Goal: Transaction & Acquisition: Purchase product/service

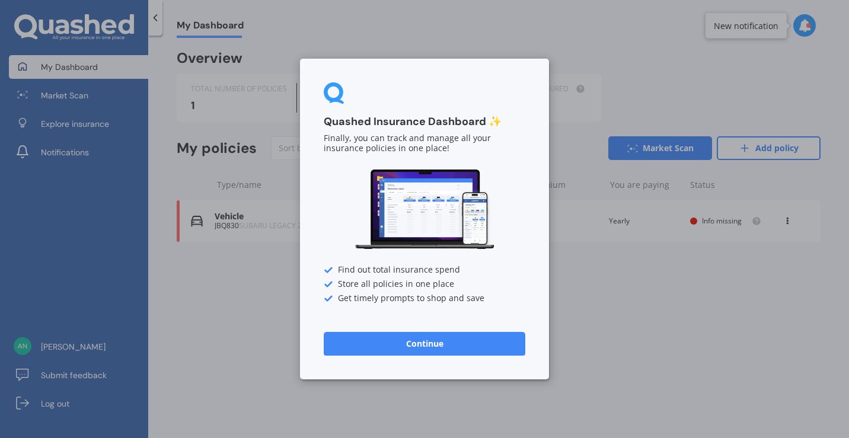
click at [445, 345] on button "Continue" at bounding box center [424, 344] width 201 height 24
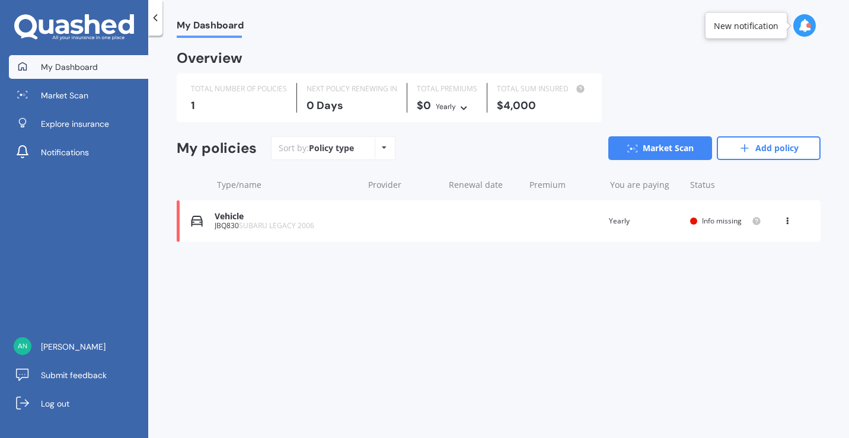
click at [410, 219] on div "Vehicle JBQ830 SUBARU LEGACY 2006 Renewal date Premium You are paying Yearly St…" at bounding box center [499, 220] width 644 height 41
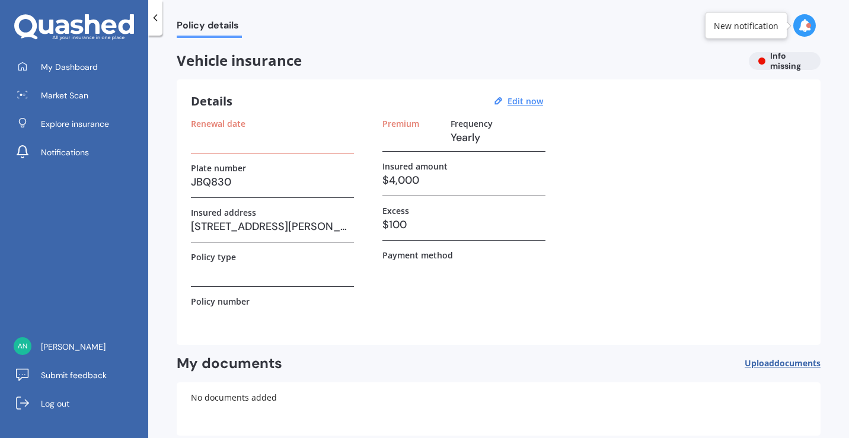
click at [213, 180] on h3 "JBQ830" at bounding box center [272, 182] width 163 height 18
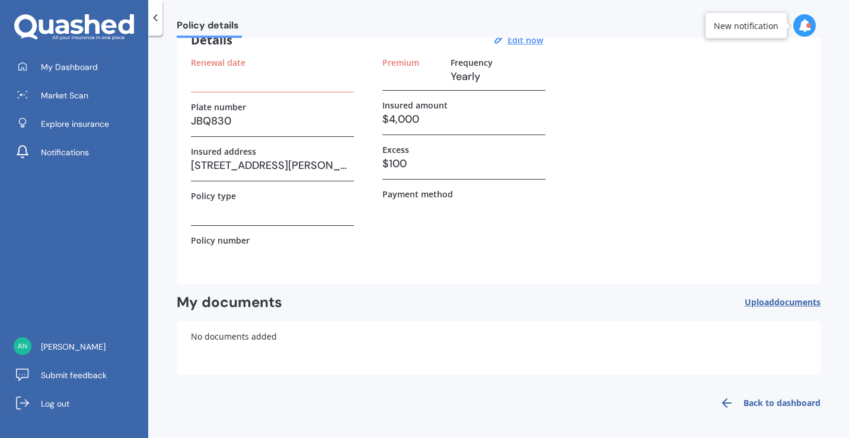
click at [265, 208] on h3 at bounding box center [272, 210] width 163 height 18
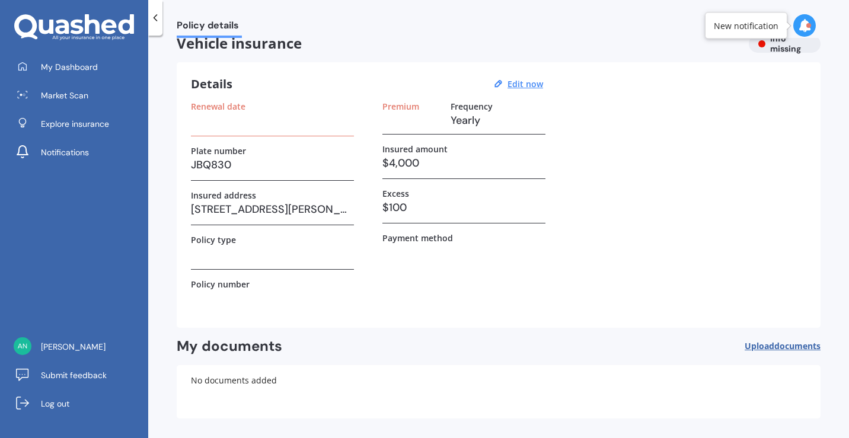
scroll to position [0, 0]
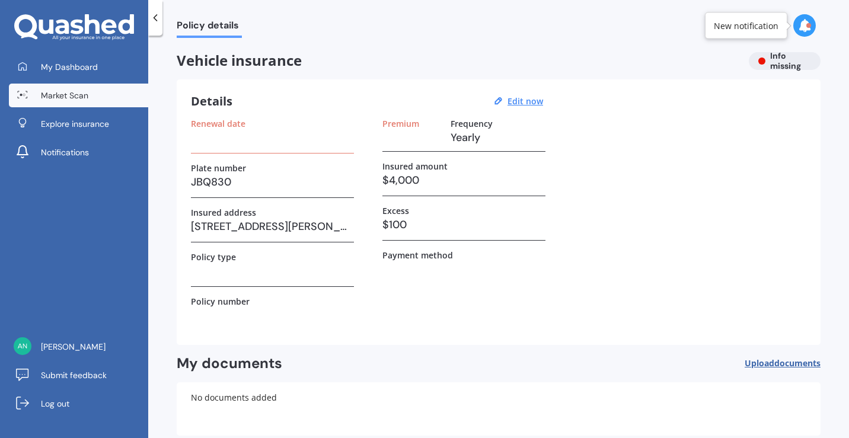
click at [72, 94] on span "Market Scan" at bounding box center [64, 95] width 47 height 12
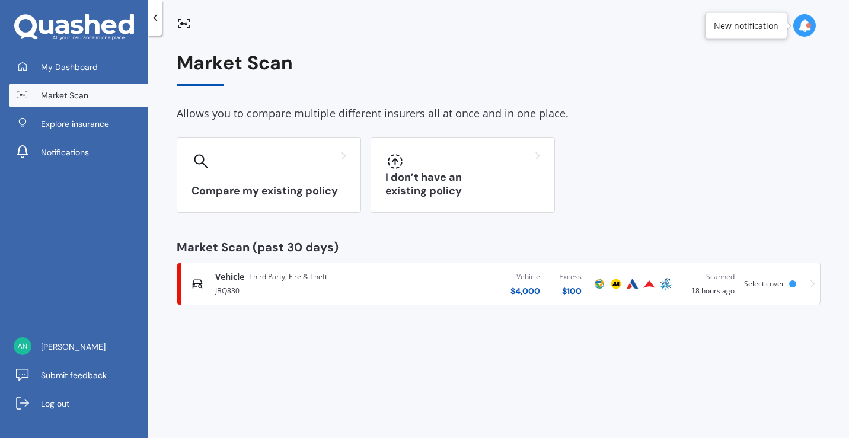
click at [258, 276] on span "Third Party, Fire & Theft" at bounding box center [288, 277] width 78 height 12
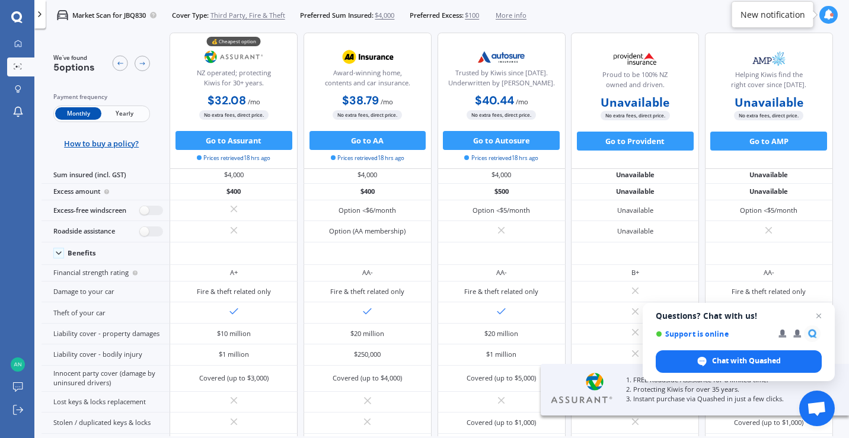
scroll to position [15, 0]
click at [820, 315] on span "Close chat" at bounding box center [818, 316] width 15 height 15
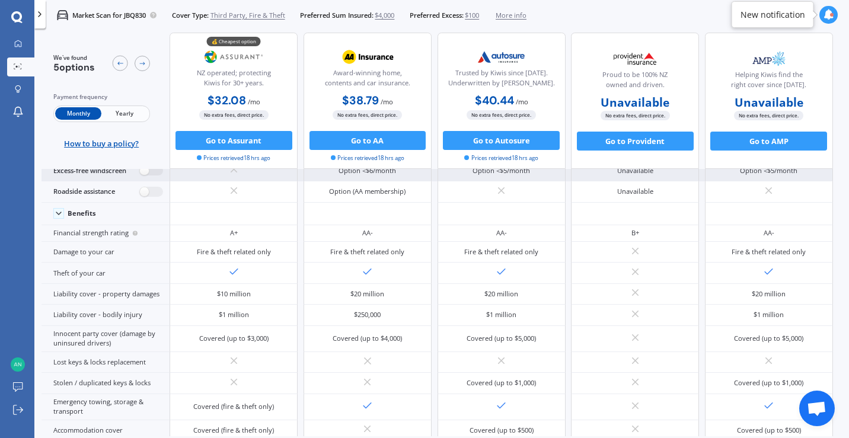
scroll to position [64, 0]
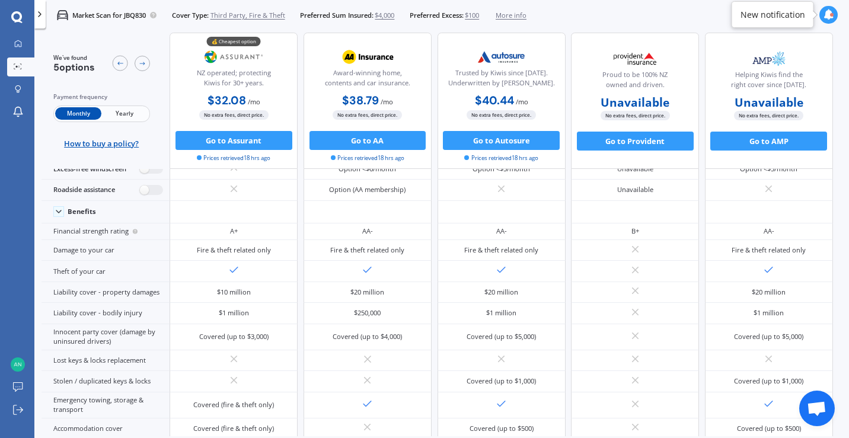
click at [116, 114] on span "Yearly" at bounding box center [124, 114] width 46 height 12
click at [73, 114] on span "Monthly" at bounding box center [78, 114] width 46 height 12
click at [204, 139] on button "Go to Assurant" at bounding box center [233, 140] width 117 height 19
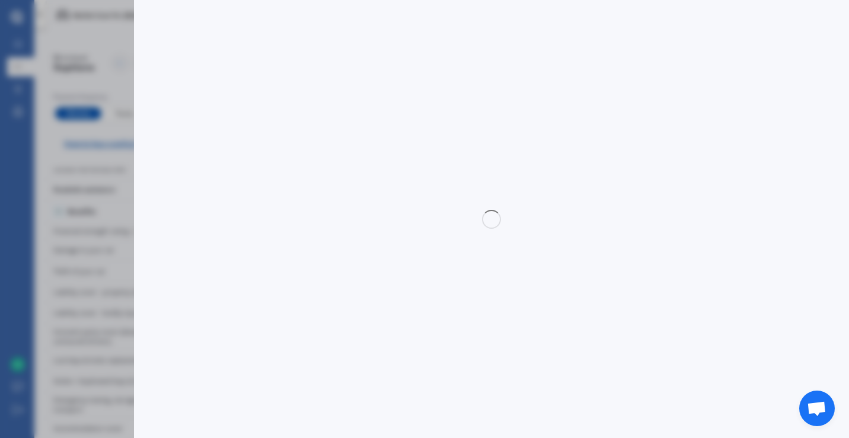
select select "Monthly"
select select "3rd partyfiretheft"
select select "0"
select select "[GEOGRAPHIC_DATA]"
select select "SUBARU"
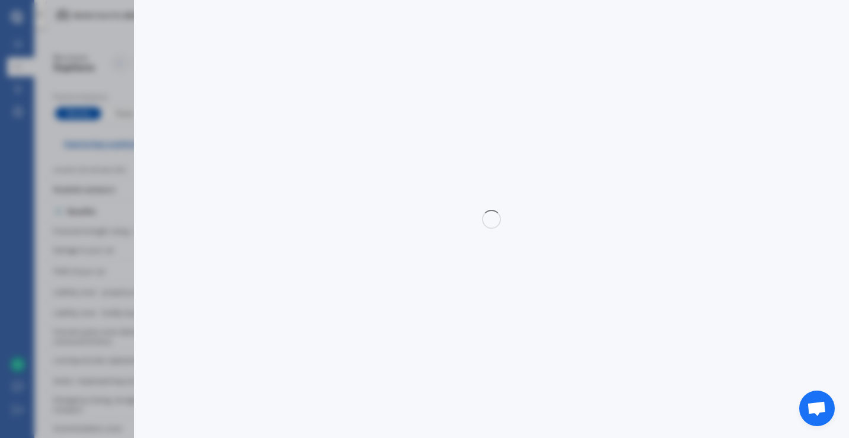
select select "LEGACY"
select select "(ALL OTHER NON TURBO)"
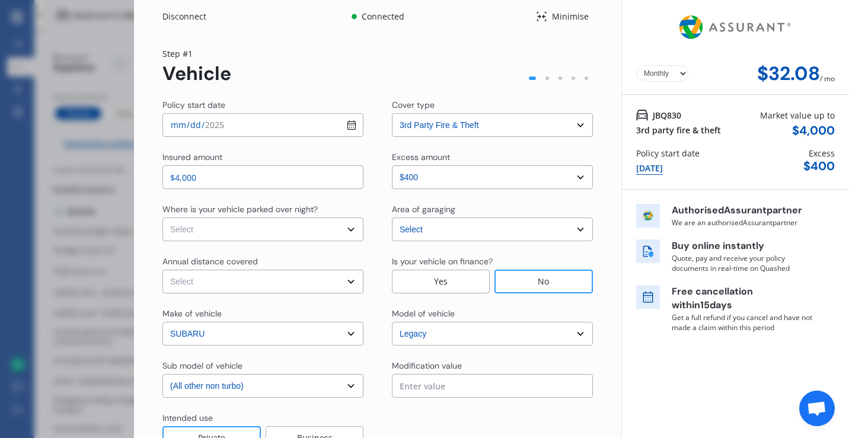
click at [225, 125] on input "[DATE]" at bounding box center [262, 125] width 201 height 24
click at [451, 122] on select "Select cover type 3rd Party 3rd Party Fire & Theft Full" at bounding box center [492, 125] width 201 height 24
click at [392, 113] on select "Select cover type 3rd Party 3rd Party Fire & Theft Full" at bounding box center [492, 125] width 201 height 24
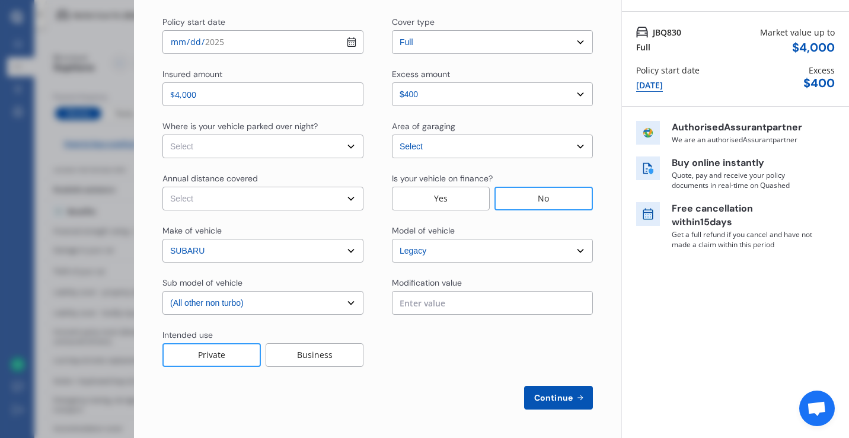
scroll to position [0, 0]
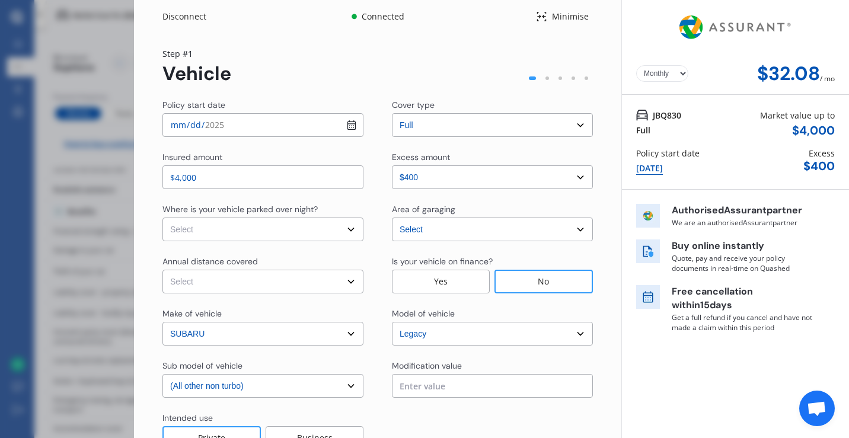
click at [439, 126] on select "Select cover type 3rd Party 3rd Party Fire & Theft Full" at bounding box center [492, 125] width 201 height 24
select select "3rd partyfiretheft"
click at [392, 113] on select "Select cover type 3rd Party 3rd Party Fire & Theft Full" at bounding box center [492, 125] width 201 height 24
click at [556, 17] on div "Minimise" at bounding box center [570, 17] width 46 height 12
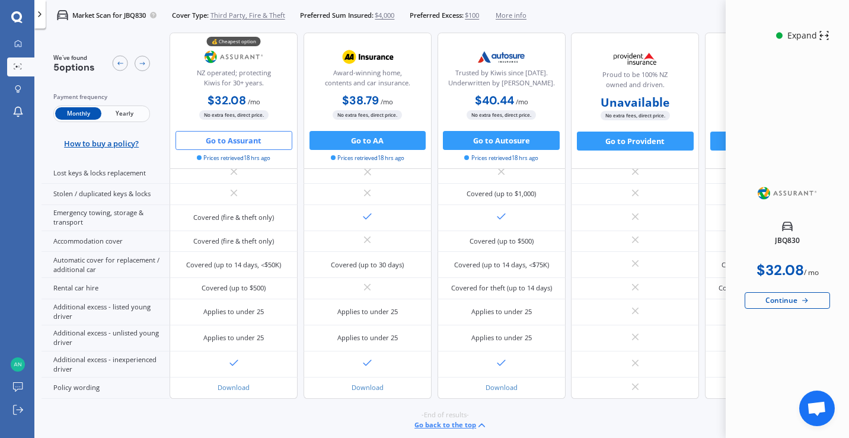
scroll to position [310, 0]
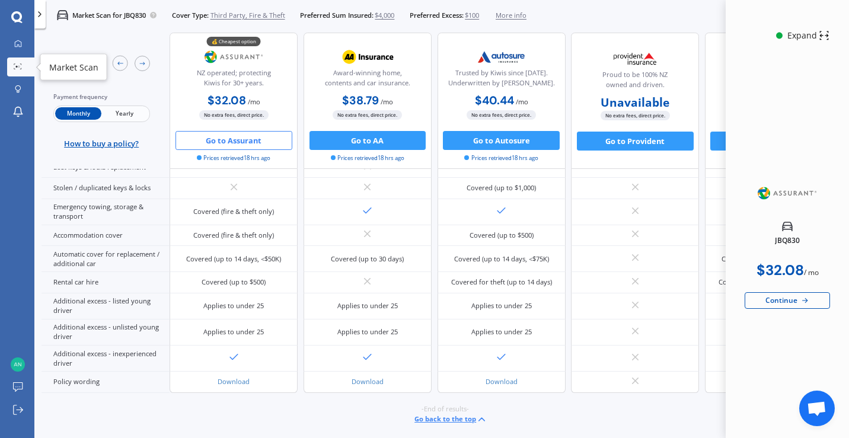
click at [19, 66] on circle at bounding box center [19, 67] width 2 height 2
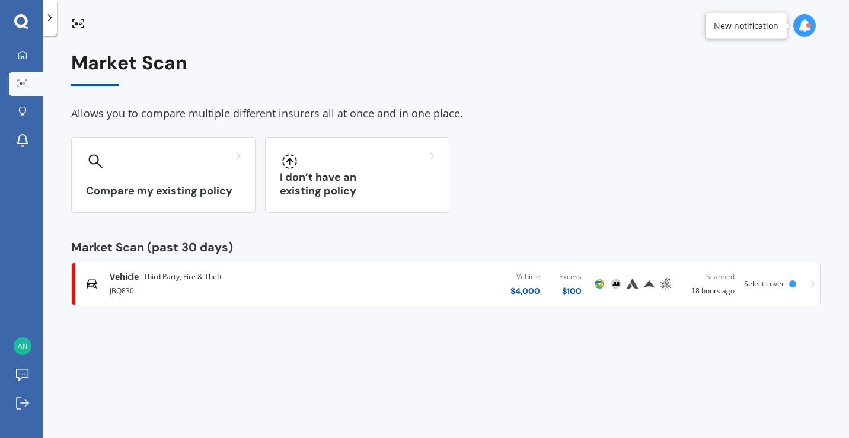
click at [773, 282] on span "Select cover" at bounding box center [764, 284] width 40 height 10
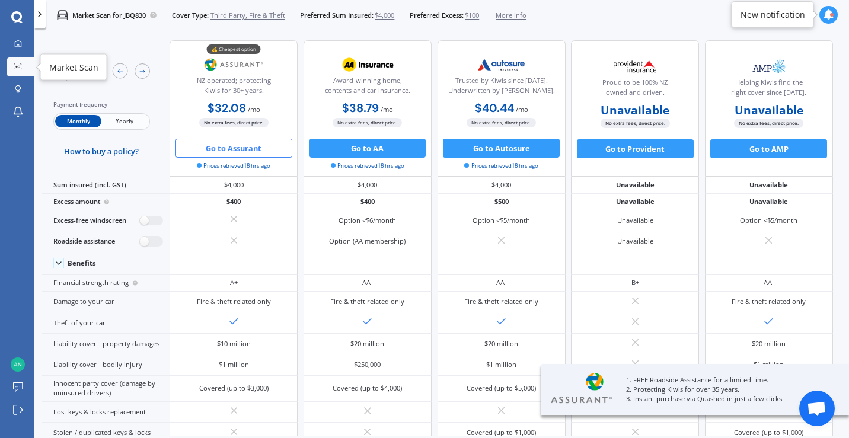
click at [19, 70] on div at bounding box center [18, 67] width 14 height 8
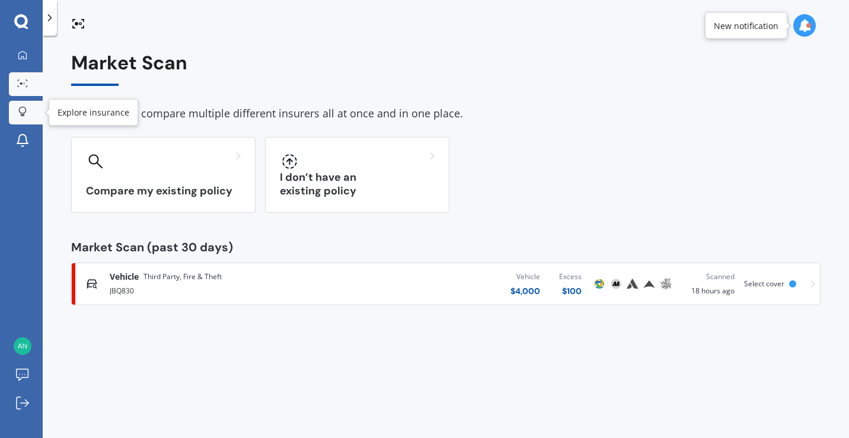
click at [23, 111] on icon at bounding box center [22, 112] width 8 height 10
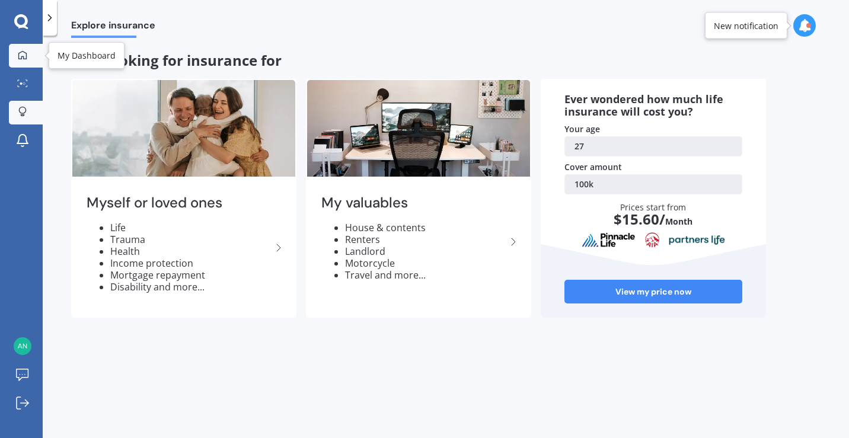
click at [12, 53] on link "My Dashboard" at bounding box center [26, 56] width 34 height 24
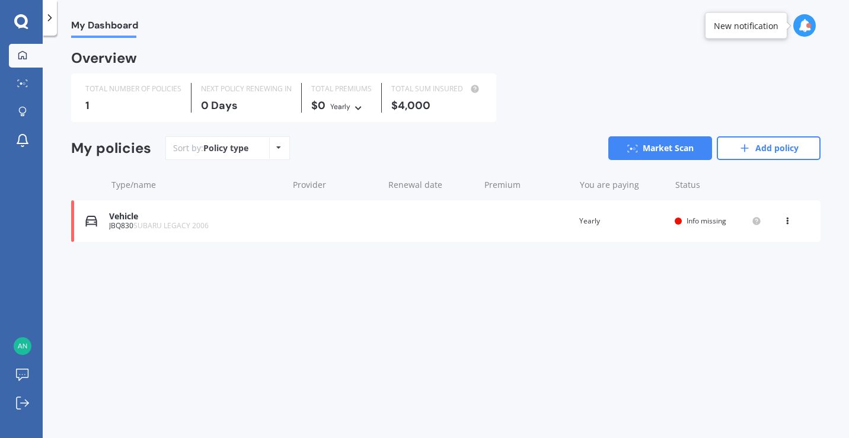
click at [427, 234] on div "Vehicle JBQ830 SUBARU LEGACY 2006 Renewal date Premium You are paying Yearly St…" at bounding box center [445, 220] width 749 height 41
click at [788, 222] on icon at bounding box center [787, 218] width 8 height 7
click at [753, 271] on div "Delete" at bounding box center [760, 267] width 117 height 24
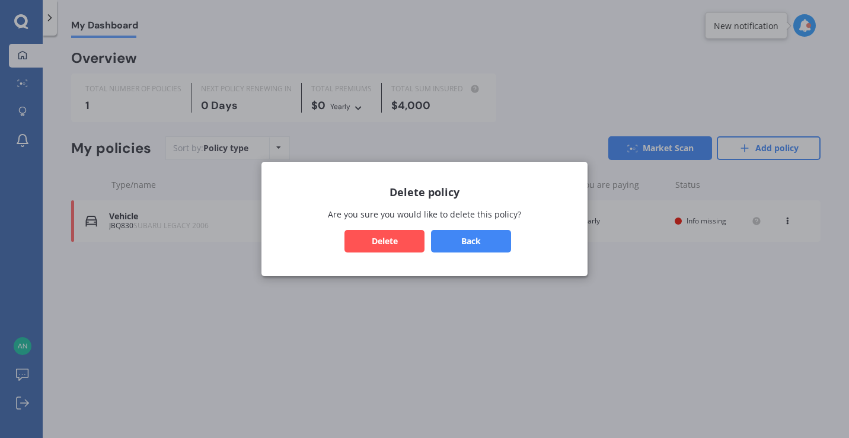
click at [401, 252] on div "Delete policy Are you sure you would like to delete this policy? Back Delete" at bounding box center [424, 219] width 326 height 114
click at [407, 247] on button "Delete" at bounding box center [384, 241] width 80 height 23
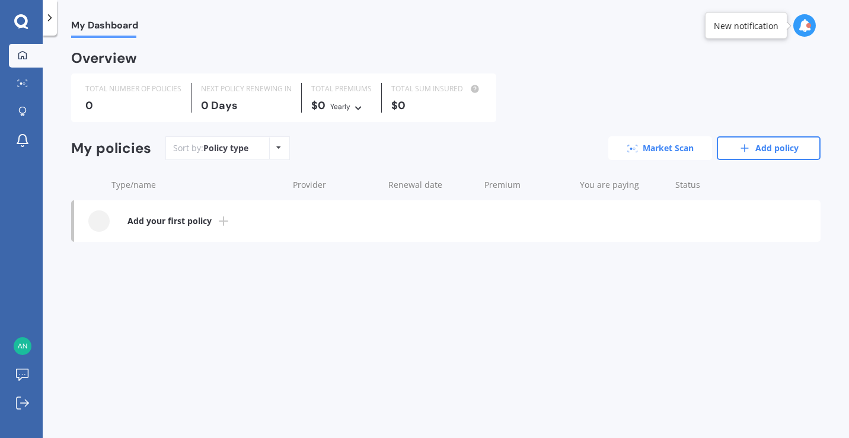
click at [662, 148] on link "Market Scan" at bounding box center [660, 148] width 104 height 24
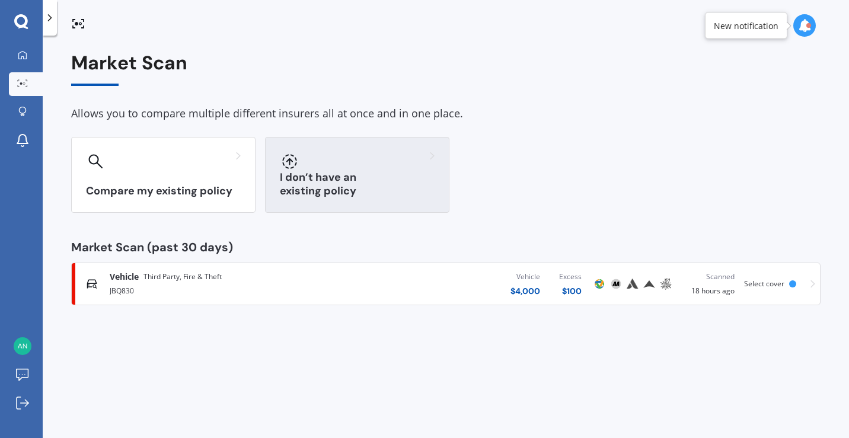
click at [389, 181] on div "I don’t have an existing policy" at bounding box center [357, 175] width 184 height 76
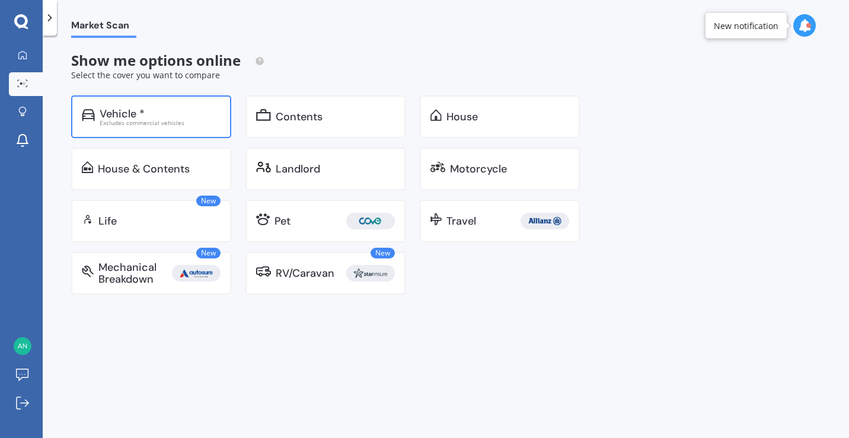
click at [176, 108] on div "Vehicle *" at bounding box center [160, 114] width 121 height 12
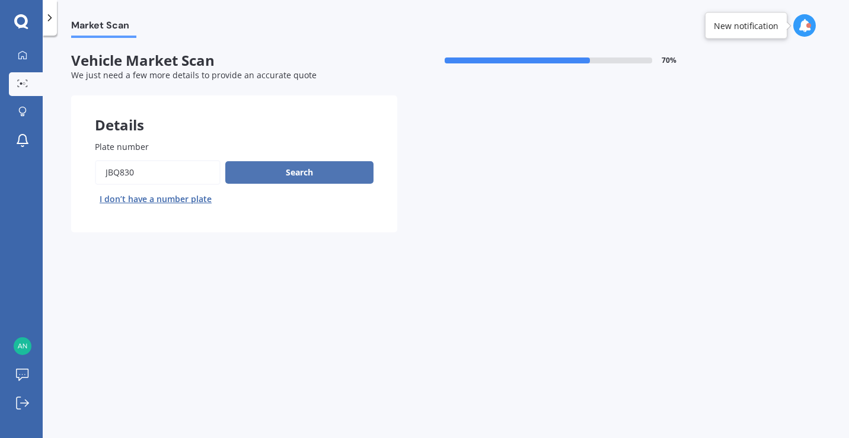
click at [274, 178] on button "Search" at bounding box center [299, 172] width 148 height 23
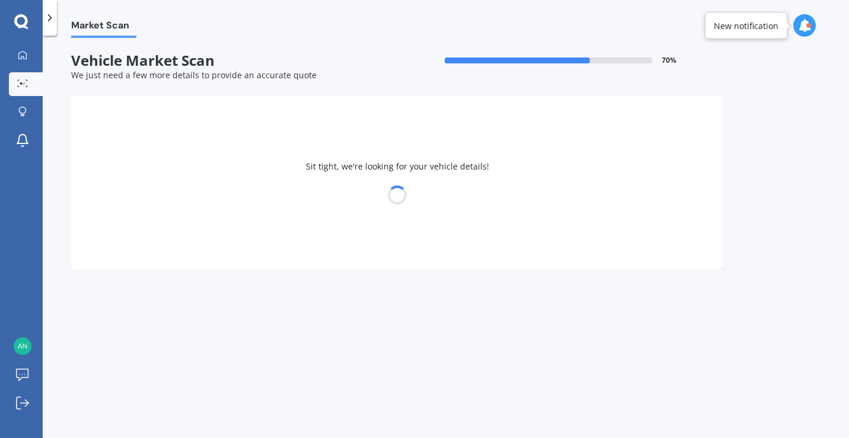
select select "SUBARU"
select select "LEGACY"
select select "12"
select select "06"
select select "1998"
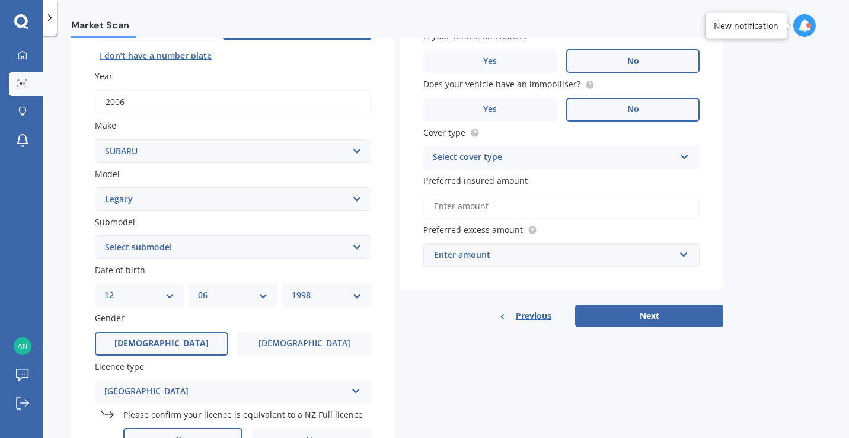
scroll to position [146, 0]
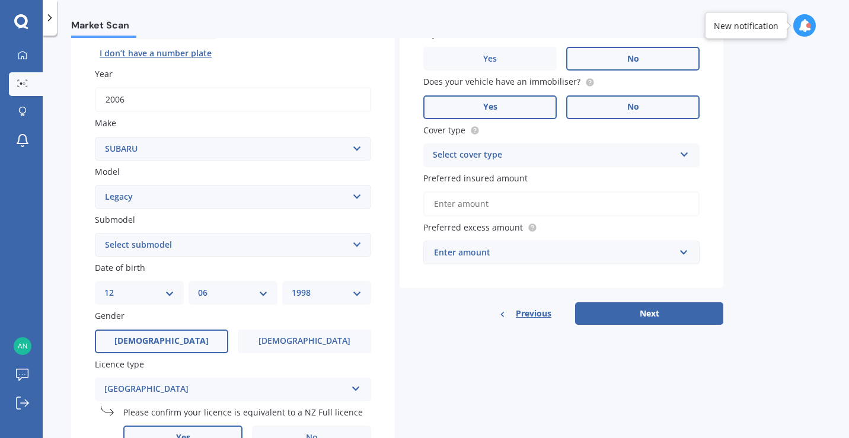
click at [513, 101] on label "Yes" at bounding box center [489, 107] width 133 height 24
click at [0, 0] on input "Yes" at bounding box center [0, 0] width 0 height 0
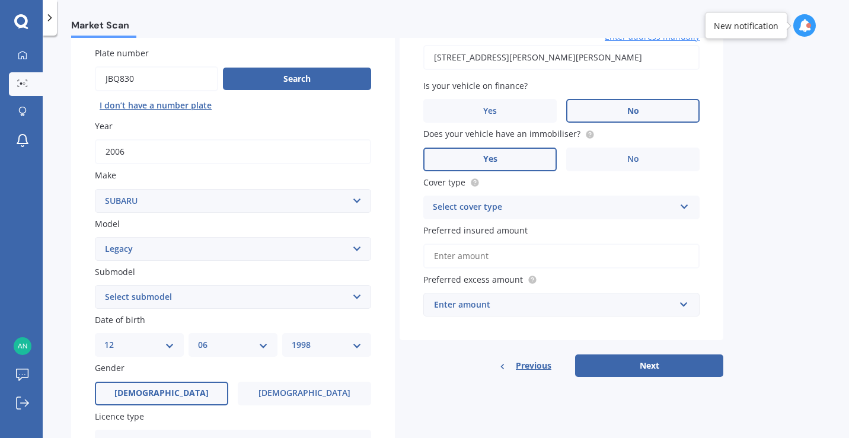
scroll to position [112, 0]
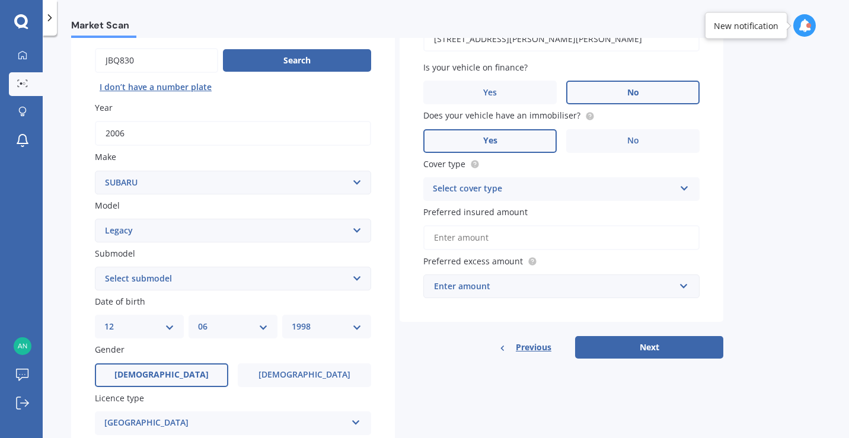
click at [642, 190] on div "Select cover type" at bounding box center [554, 189] width 242 height 14
click at [501, 215] on div "Comprehensive" at bounding box center [561, 211] width 275 height 21
click at [496, 236] on input "Preferred insured amount" at bounding box center [561, 237] width 276 height 25
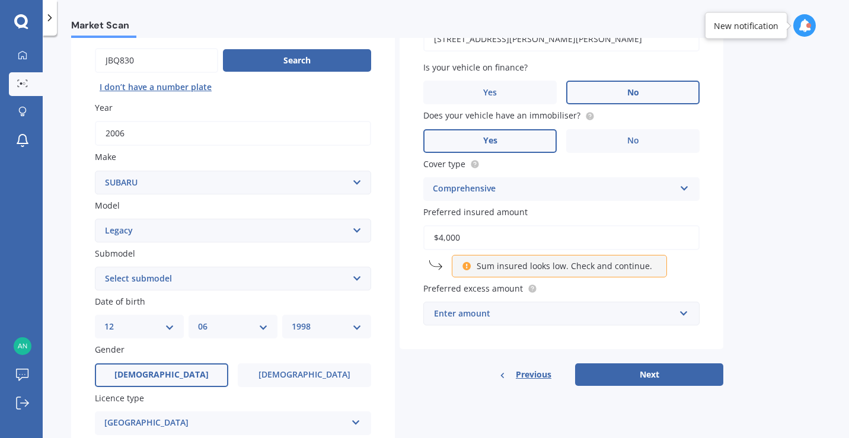
type input "$4,000"
click at [516, 320] on div "Enter amount" at bounding box center [554, 313] width 241 height 13
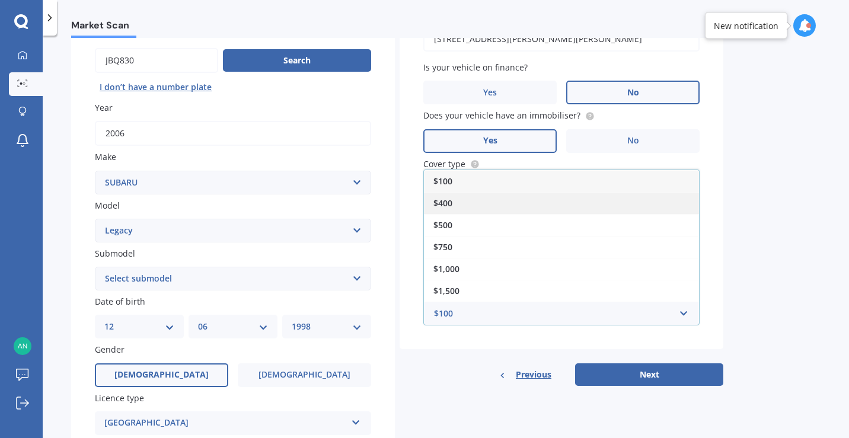
click at [468, 204] on div "$400" at bounding box center [561, 203] width 275 height 22
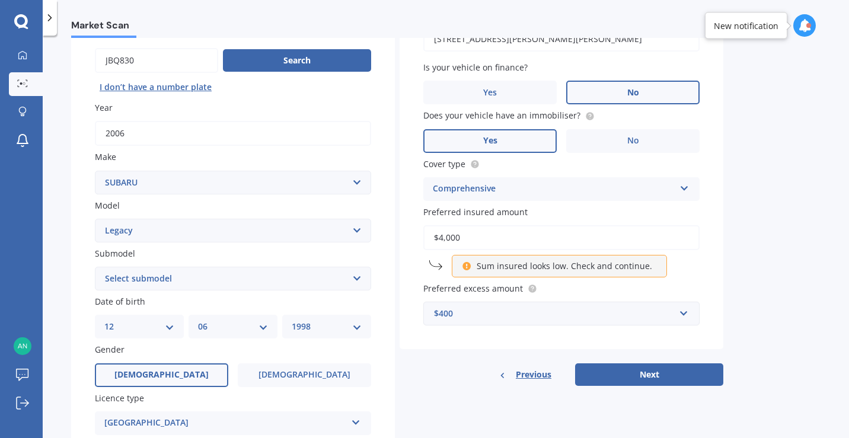
click at [479, 310] on div "$400" at bounding box center [554, 313] width 241 height 13
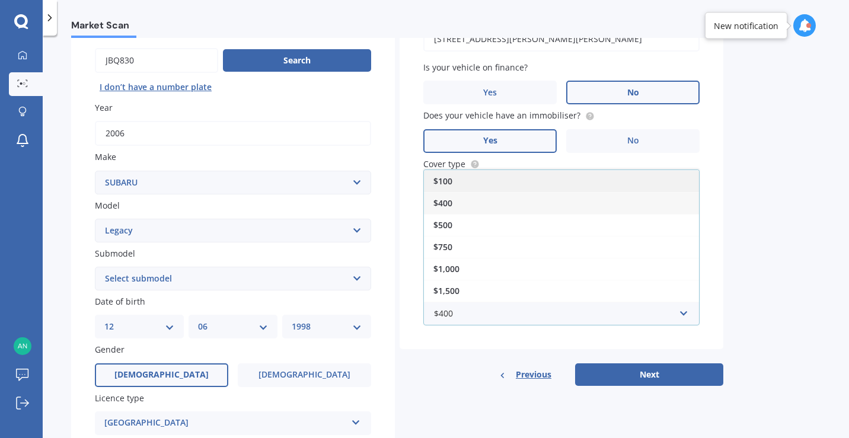
click at [453, 183] on div "$100" at bounding box center [561, 181] width 275 height 22
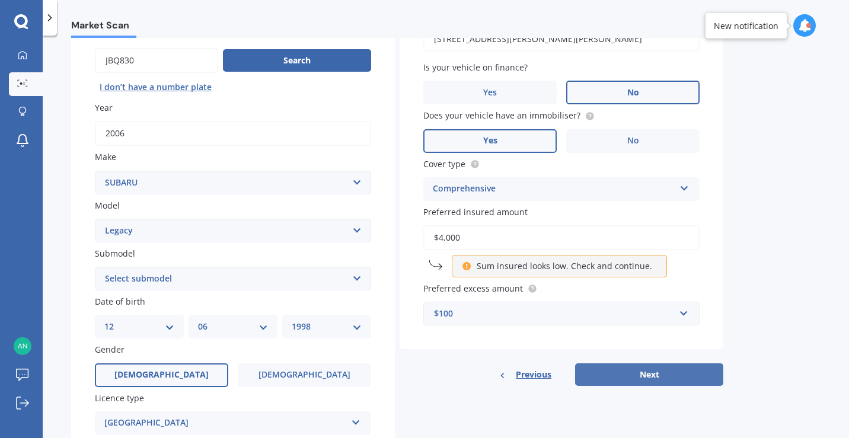
click at [628, 372] on button "Next" at bounding box center [649, 374] width 148 height 23
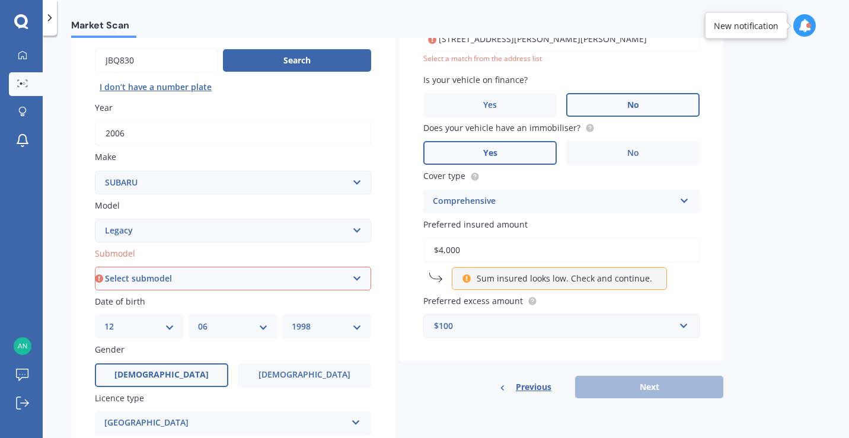
click at [247, 281] on select "Select submodel (All other non turbo) (All other turbo) 2.0i 2.0R 2.5i 2.5i Lux…" at bounding box center [233, 279] width 276 height 24
click at [343, 273] on select "Select submodel (All other non turbo) (All other turbo) 2.0i 2.0R 2.5i 2.5i Lux…" at bounding box center [233, 279] width 276 height 24
click at [212, 274] on select "Select submodel (All other non turbo) (All other turbo) 2.0i 2.0R 2.5i 2.5i Lux…" at bounding box center [233, 279] width 276 height 24
click at [95, 268] on select "Select submodel (All other non turbo) (All other turbo) 2.0i 2.0R 2.5i 2.5i Lux…" at bounding box center [233, 279] width 276 height 24
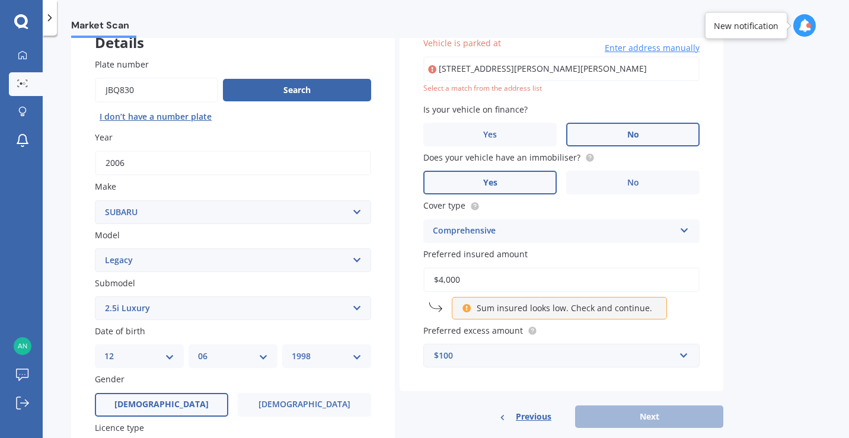
scroll to position [81, 0]
click at [163, 309] on select "Select submodel (All other non turbo) (All other turbo) 2.0i 2.0R 2.5i 2.5i Lux…" at bounding box center [233, 309] width 276 height 24
select select "2.0I"
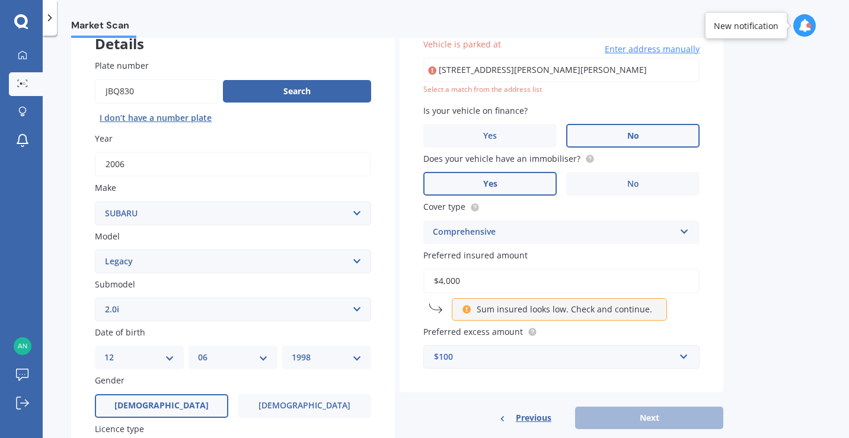
click at [95, 299] on select "Select submodel (All other non turbo) (All other turbo) 2.0i 2.0R 2.5i 2.5i Lux…" at bounding box center [233, 309] width 276 height 24
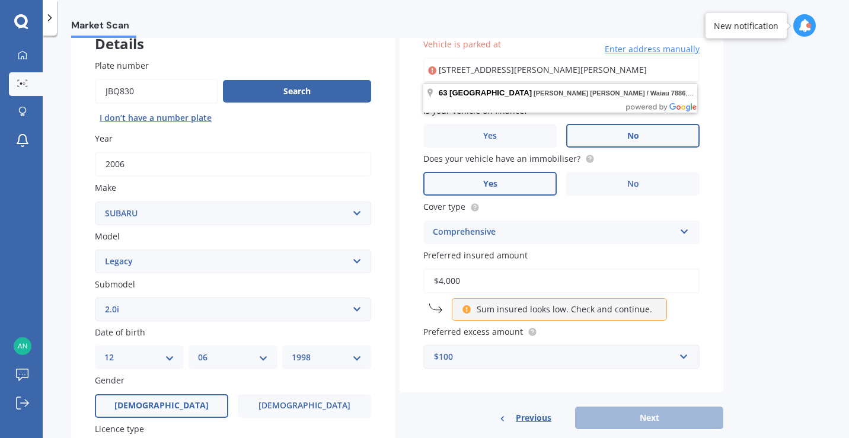
click at [603, 73] on input "[STREET_ADDRESS][PERSON_NAME][PERSON_NAME]" at bounding box center [561, 69] width 276 height 25
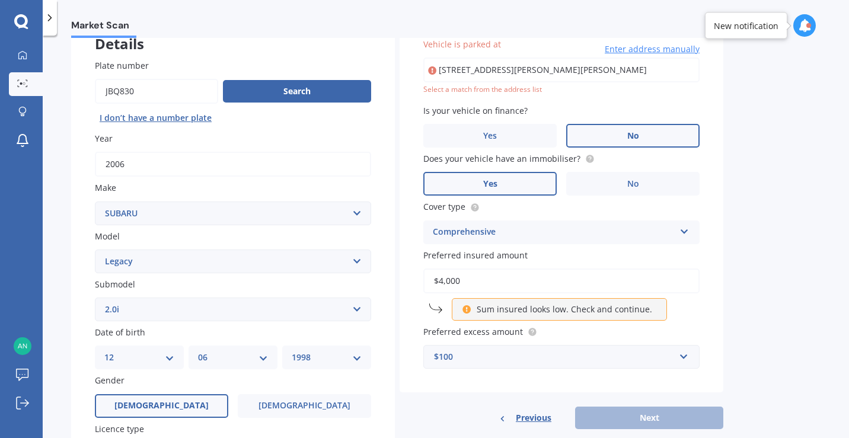
type input "[STREET_ADDRESS][PERSON_NAME][PERSON_NAME]"
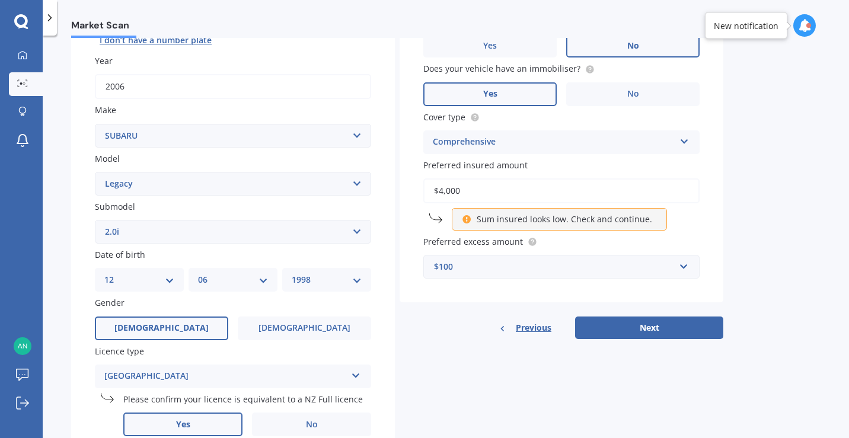
scroll to position [159, 0]
click at [645, 329] on button "Next" at bounding box center [649, 327] width 148 height 23
select select "12"
select select "06"
select select "1998"
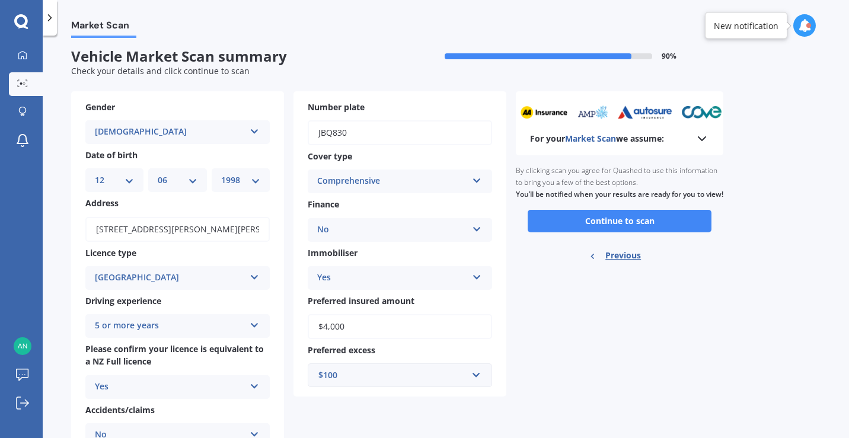
scroll to position [0, 0]
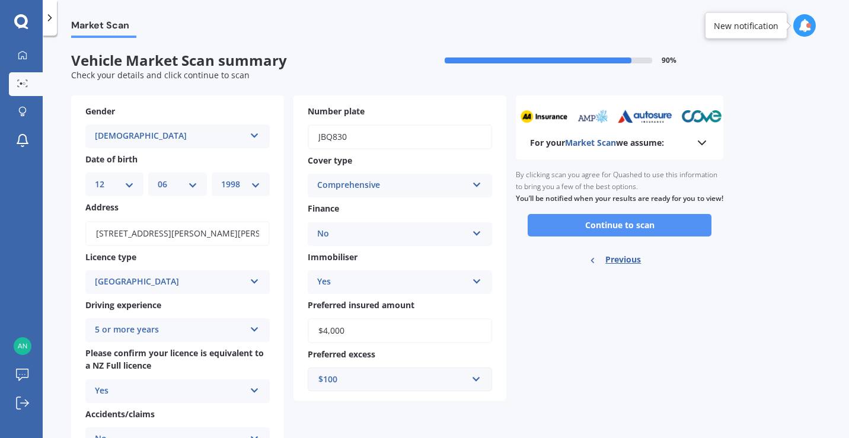
click at [622, 236] on button "Continue to scan" at bounding box center [619, 225] width 184 height 23
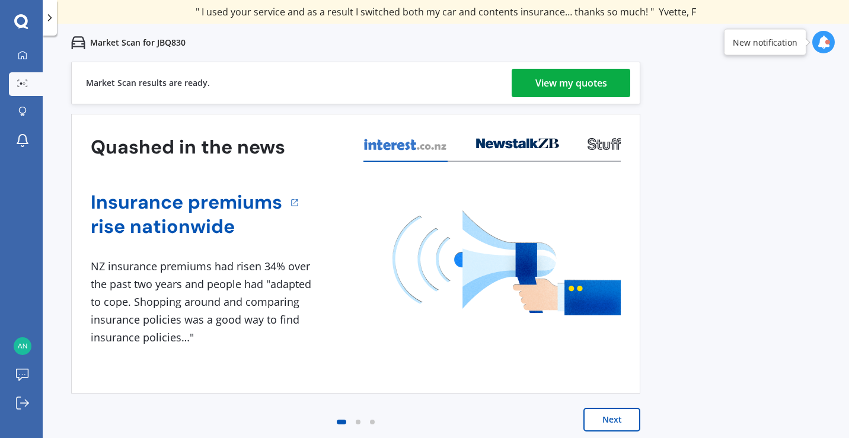
click at [542, 78] on div "View my quotes" at bounding box center [571, 83] width 72 height 28
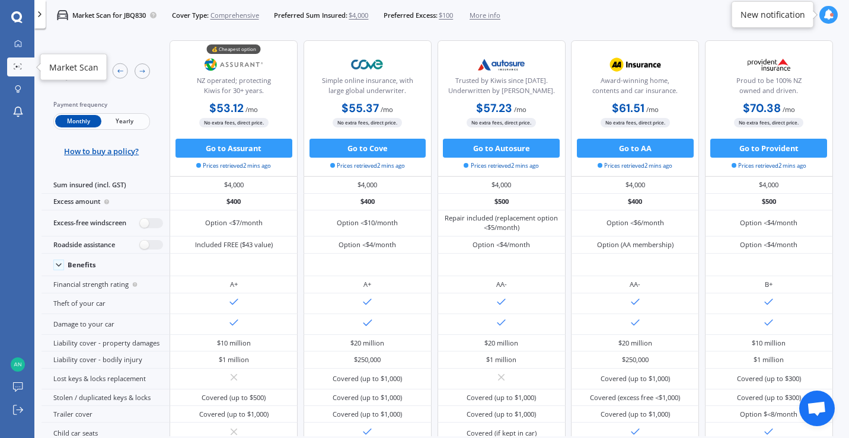
click at [21, 67] on icon at bounding box center [18, 66] width 8 height 6
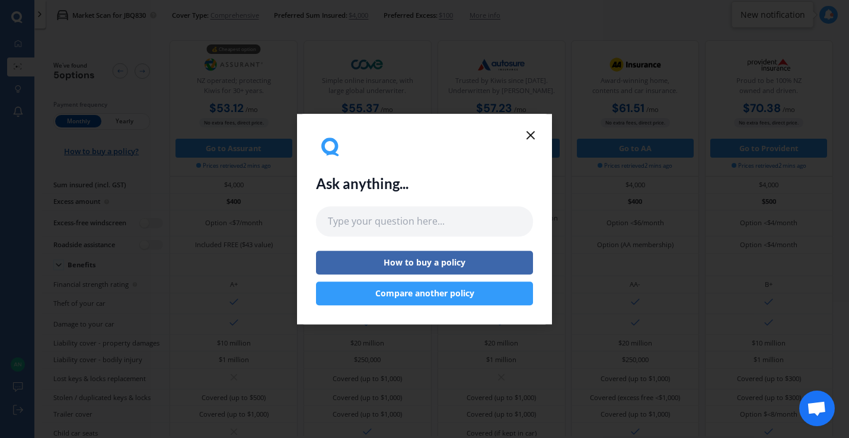
click at [540, 130] on div "Ask anything... How to buy a policy Compare another policy" at bounding box center [424, 219] width 255 height 210
click at [537, 130] on icon at bounding box center [530, 135] width 14 height 14
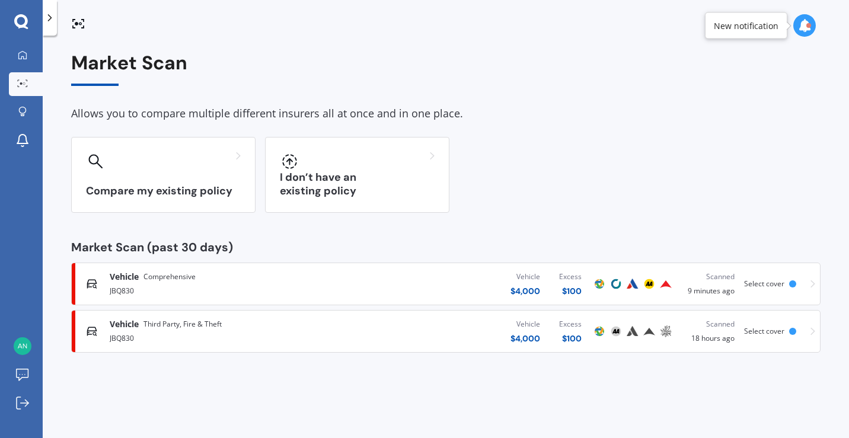
click at [628, 331] on img at bounding box center [632, 331] width 14 height 14
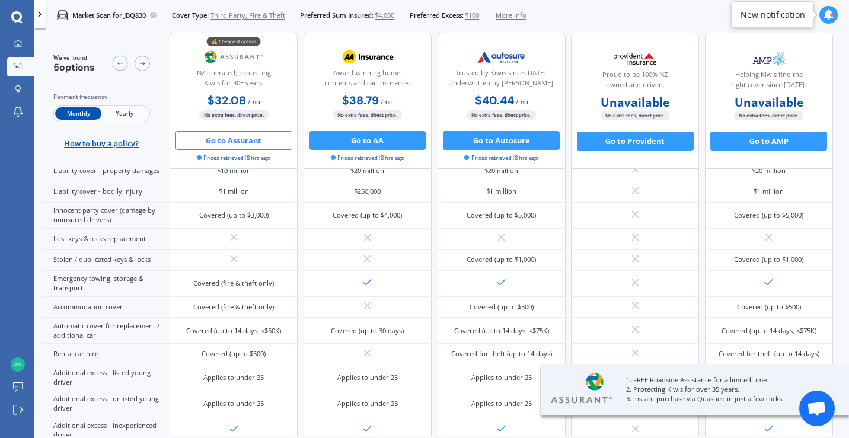
scroll to position [226, 0]
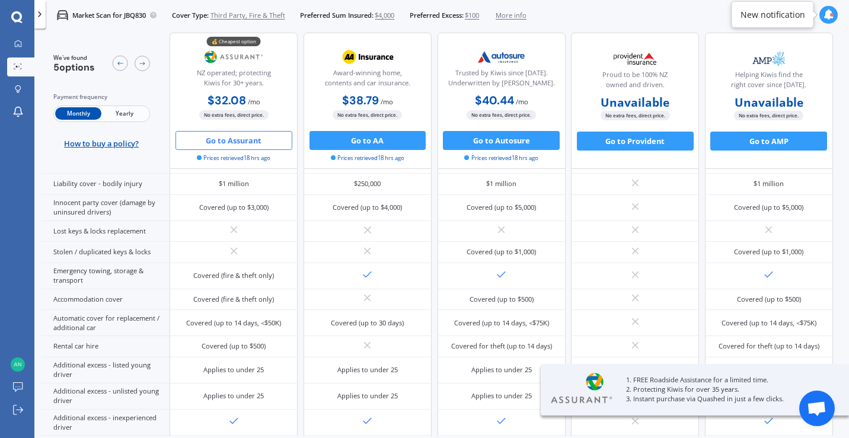
click at [234, 141] on button "Go to Assurant" at bounding box center [233, 140] width 117 height 19
select select "Monthly"
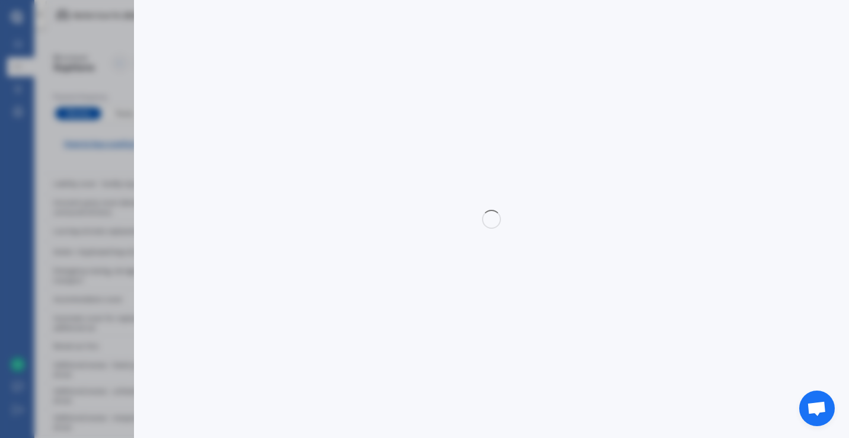
select select "3rd partyfiretheft"
select select "0"
select select "[GEOGRAPHIC_DATA]"
select select "SUBARU"
select select "LEGACY"
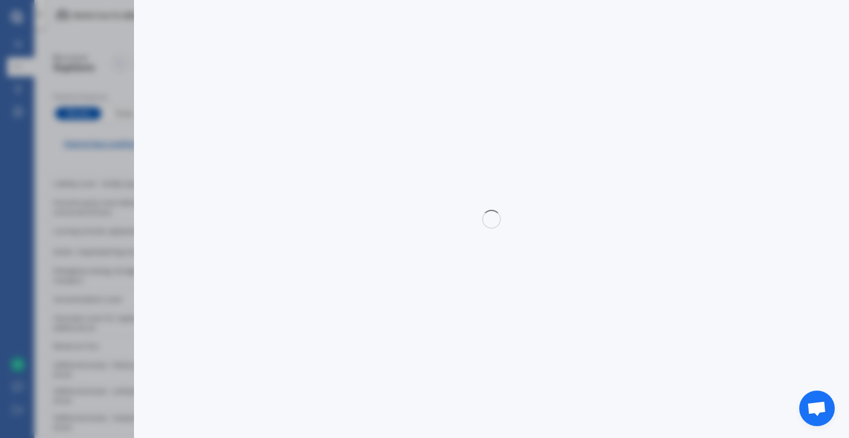
select select "(ALL OTHER NON TURBO)"
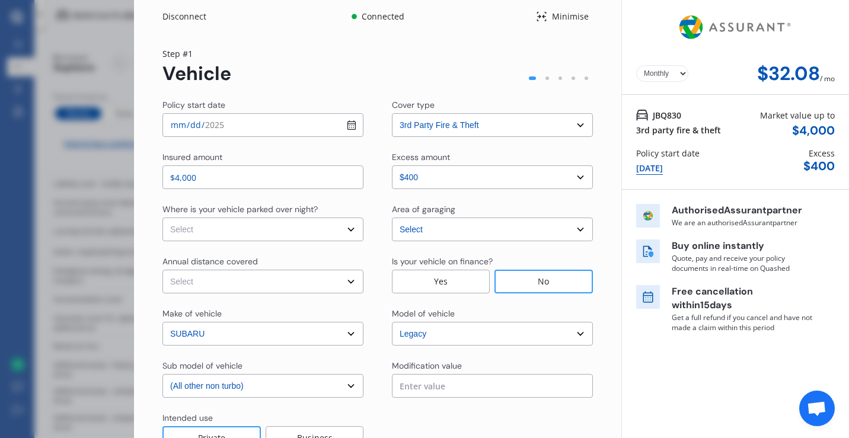
scroll to position [83, 0]
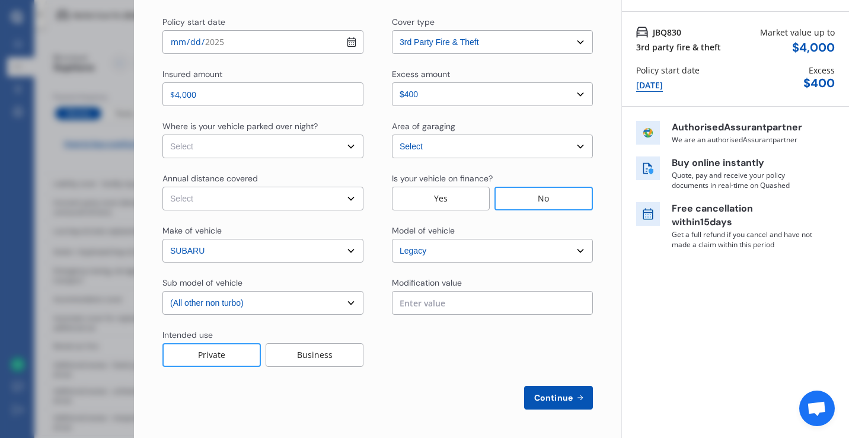
click at [537, 408] on button "Continue" at bounding box center [558, 398] width 69 height 24
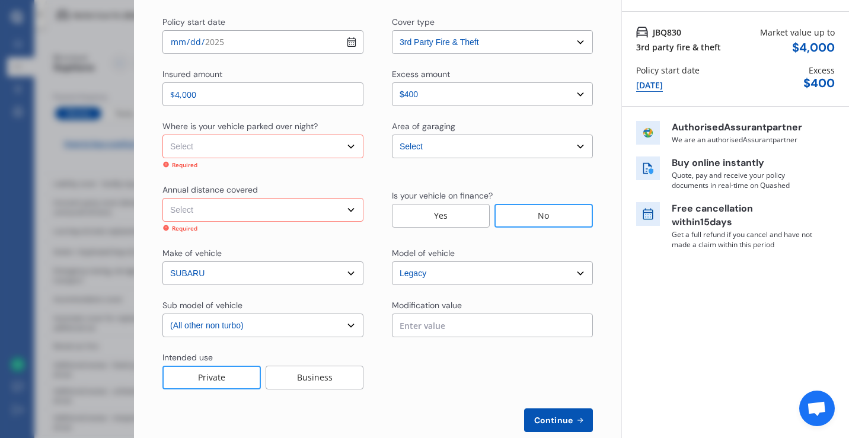
click at [302, 152] on select "Select In a garage On own property On street or road" at bounding box center [262, 147] width 201 height 24
select select "On street or road"
click at [162, 135] on select "Select In a garage On own property On street or road" at bounding box center [262, 147] width 201 height 24
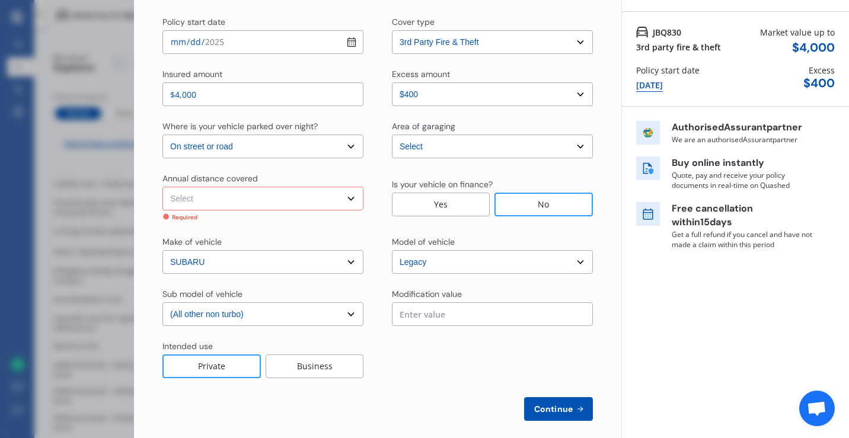
click at [247, 199] on select "Select Low (less than 15,000km per year) Average (15,000-30,000km per year) Hig…" at bounding box center [262, 199] width 201 height 24
select select "20000"
click at [162, 187] on select "Select Low (less than 15,000km per year) Average (15,000-30,000km per year) Hig…" at bounding box center [262, 199] width 201 height 24
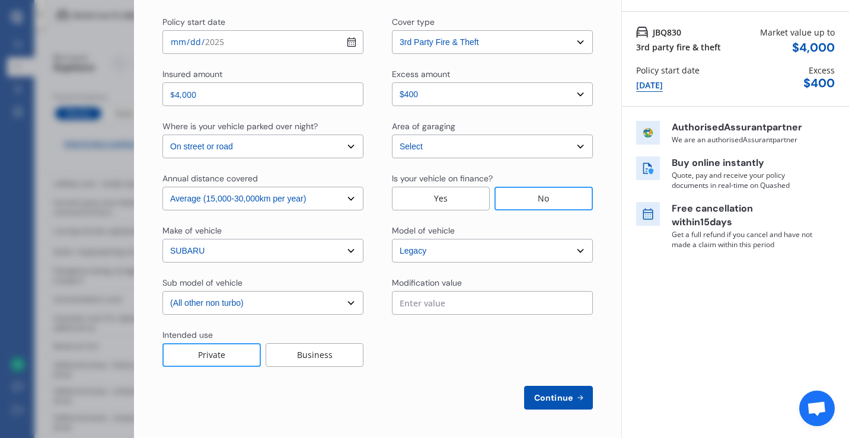
click at [532, 411] on div "Yearly Monthly $32.08 / mo Step # 1 Vehicle Policy start date [DATE] Cover type…" at bounding box center [377, 194] width 487 height 488
click at [537, 399] on span "Continue" at bounding box center [553, 397] width 43 height 9
select select "Mr"
select select "12"
select select "06"
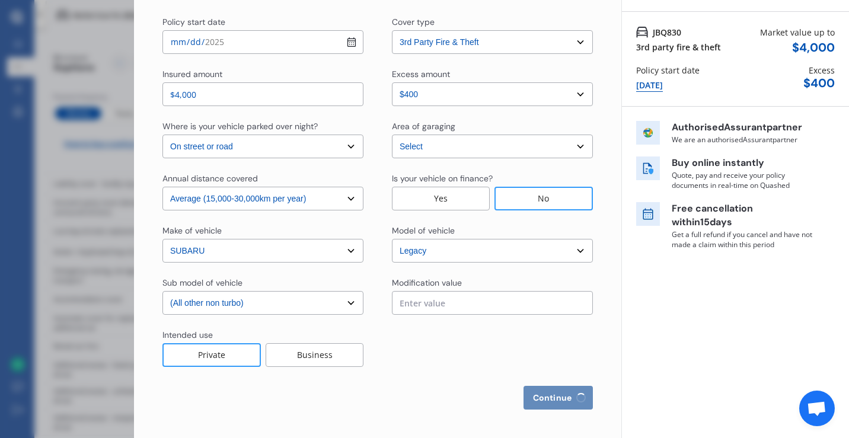
select select "1998"
select select "full"
select select "more than 4 years"
select select "[GEOGRAPHIC_DATA]"
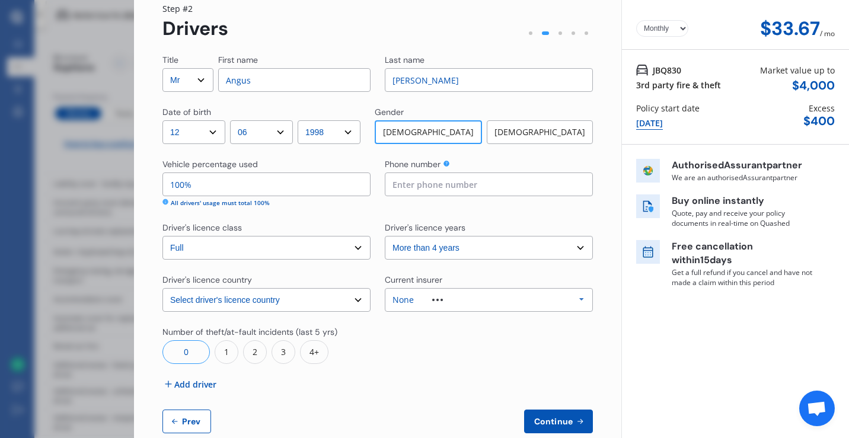
scroll to position [46, 0]
click at [451, 190] on input at bounding box center [489, 184] width 208 height 24
type input "[PHONE_NUMBER]"
click at [441, 348] on div at bounding box center [489, 344] width 208 height 38
click at [340, 299] on select "Select driver's licence country [GEOGRAPHIC_DATA] [GEOGRAPHIC_DATA] [GEOGRAPHIC…" at bounding box center [266, 299] width 208 height 24
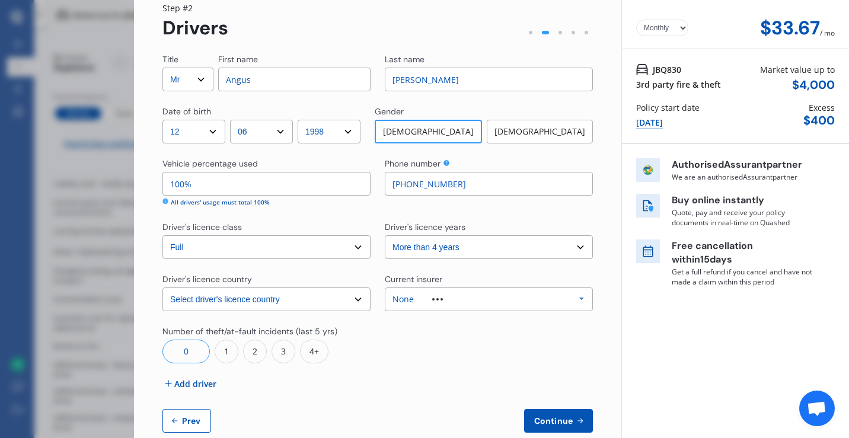
select select "UK"
click at [162, 287] on select "Select driver's licence country [GEOGRAPHIC_DATA] [GEOGRAPHIC_DATA] [GEOGRAPHIC…" at bounding box center [266, 299] width 208 height 24
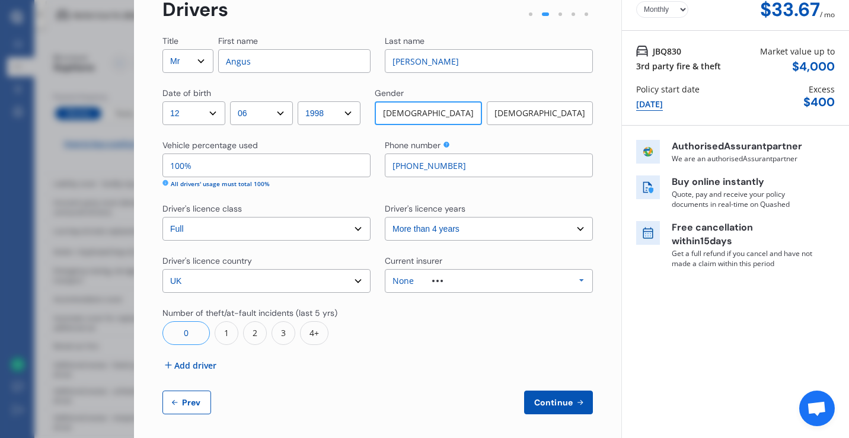
scroll to position [69, 0]
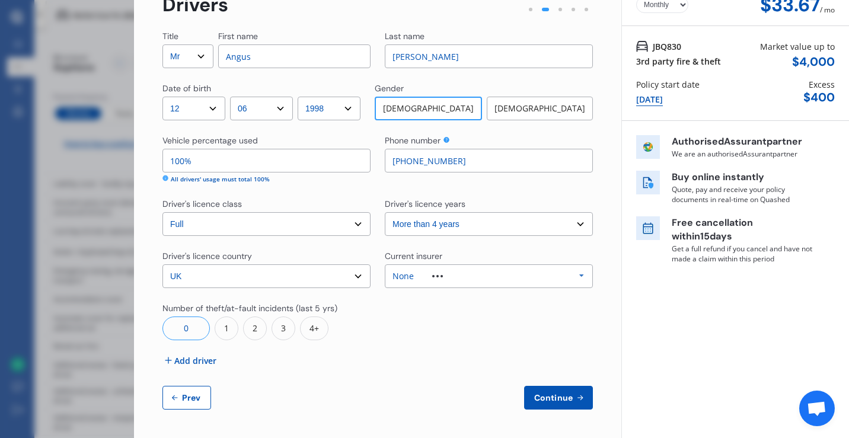
click at [562, 393] on span "Continue" at bounding box center [553, 397] width 43 height 9
click at [477, 155] on input "[PHONE_NUMBER]" at bounding box center [489, 161] width 208 height 24
click at [405, 161] on input "[PHONE_NUMBER]" at bounding box center [489, 161] width 208 height 24
type input "07805954298"
click at [557, 395] on span "Continue" at bounding box center [553, 397] width 43 height 9
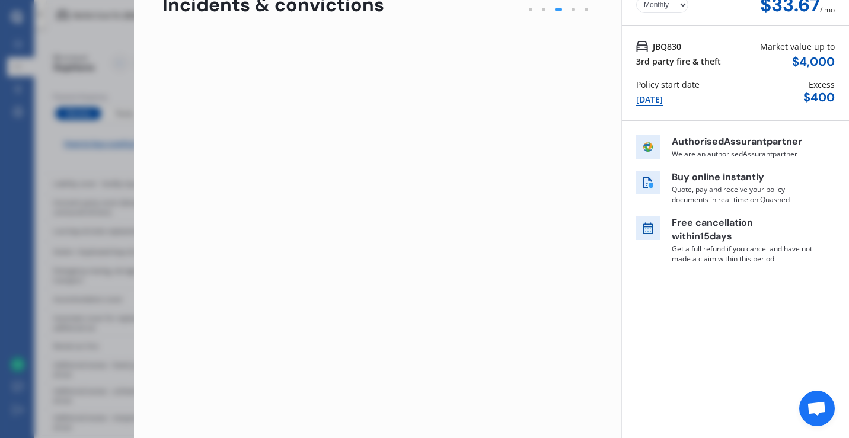
scroll to position [0, 0]
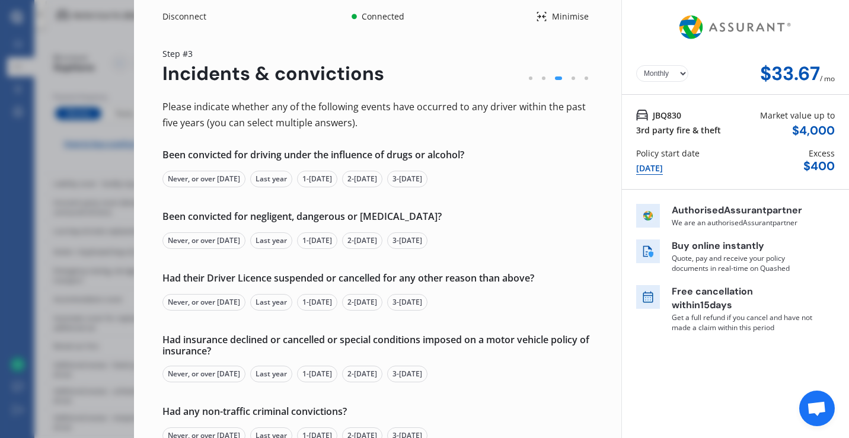
click at [221, 174] on div "Never, or over [DATE]" at bounding box center [203, 179] width 83 height 17
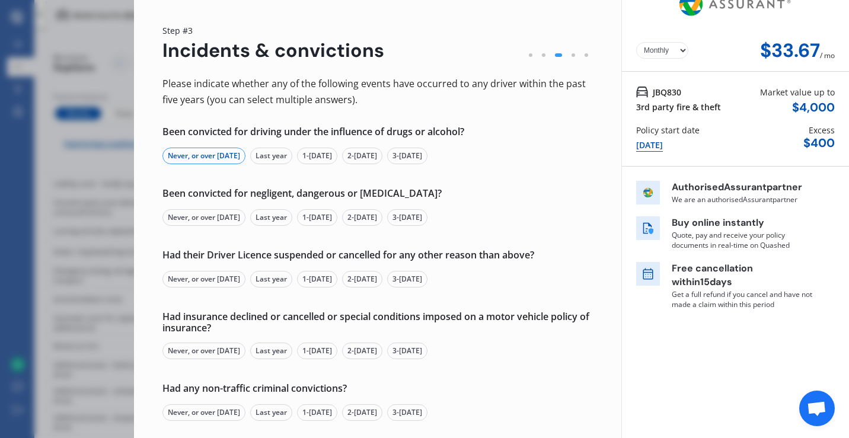
scroll to position [24, 0]
click at [225, 215] on div "Never, or over [DATE]" at bounding box center [203, 217] width 83 height 17
click at [223, 274] on div "Never, or over [DATE]" at bounding box center [203, 278] width 83 height 17
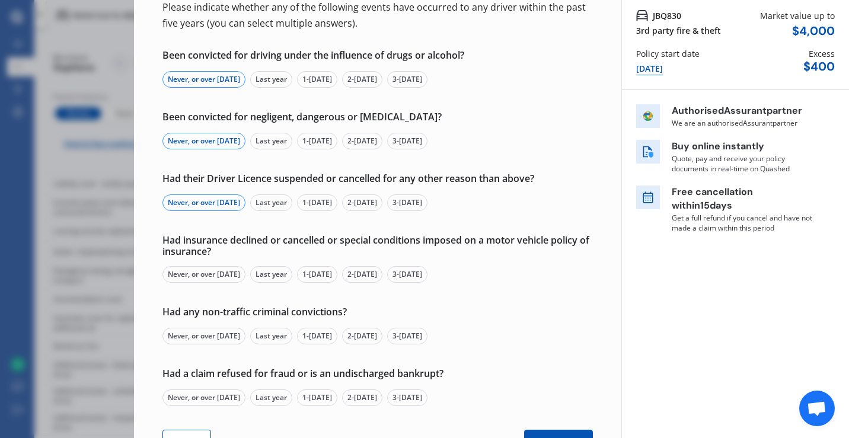
scroll to position [100, 0]
click at [211, 261] on div "Had insurance declined or cancelled or special conditions imposed on a motor ve…" at bounding box center [377, 258] width 430 height 48
click at [211, 277] on div "Never, or over [DATE]" at bounding box center [203, 273] width 83 height 17
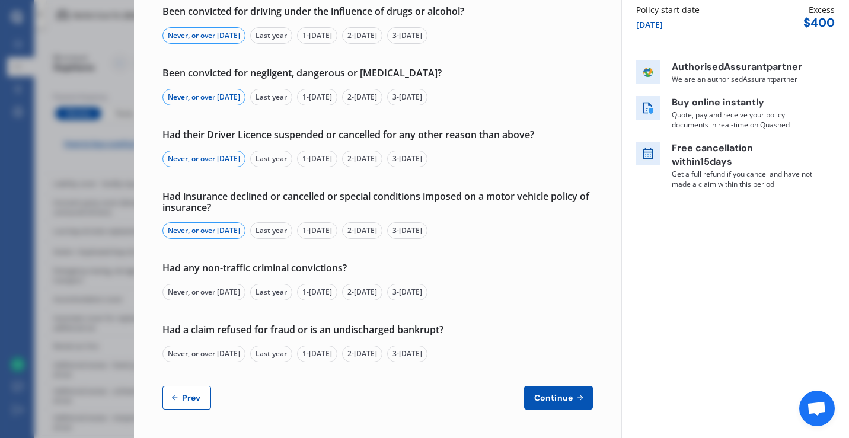
click at [210, 293] on div "Never, or over [DATE]" at bounding box center [203, 292] width 83 height 17
click at [209, 356] on div "Never, or over [DATE]" at bounding box center [203, 353] width 83 height 17
click at [524, 391] on button "Continue" at bounding box center [558, 398] width 69 height 24
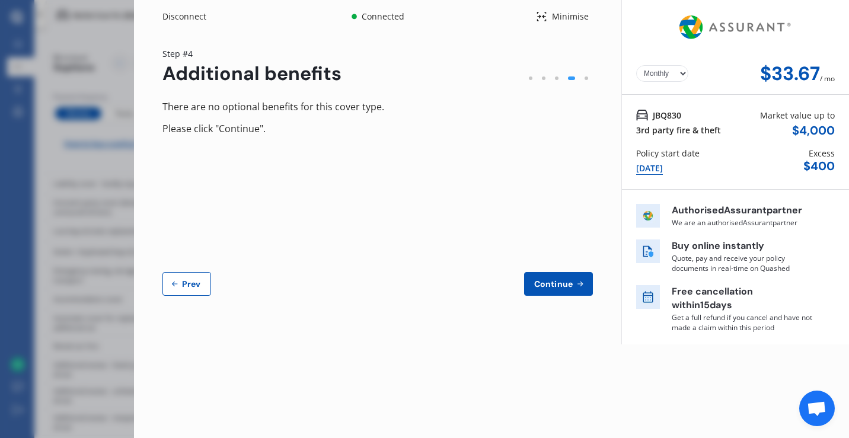
click at [577, 292] on button "Continue" at bounding box center [558, 284] width 69 height 24
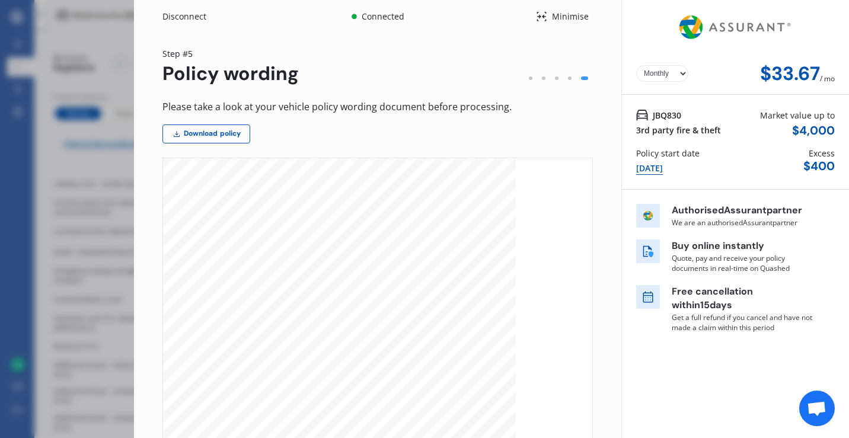
scroll to position [128, 0]
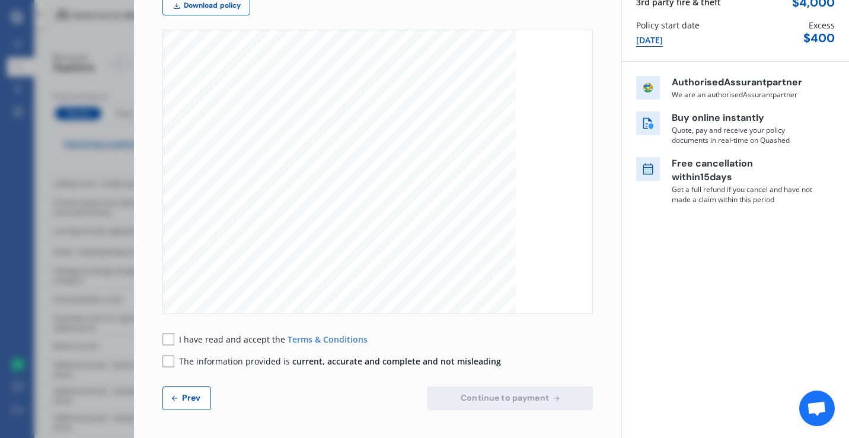
click at [167, 337] on rect at bounding box center [168, 339] width 12 height 12
click at [169, 363] on rect at bounding box center [168, 361] width 12 height 12
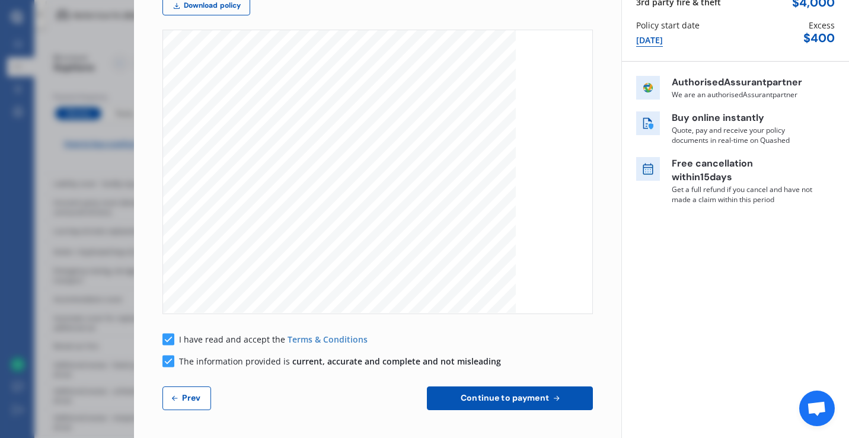
click at [482, 407] on button "Continue to payment" at bounding box center [510, 398] width 166 height 24
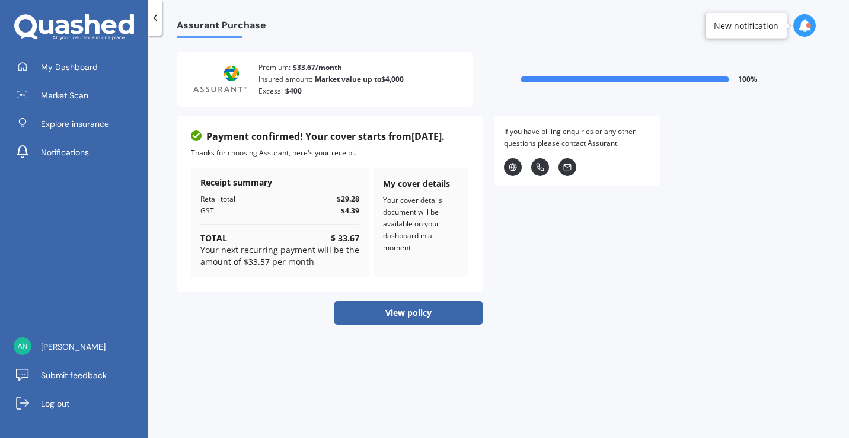
click at [416, 316] on button "View policy" at bounding box center [408, 313] width 148 height 24
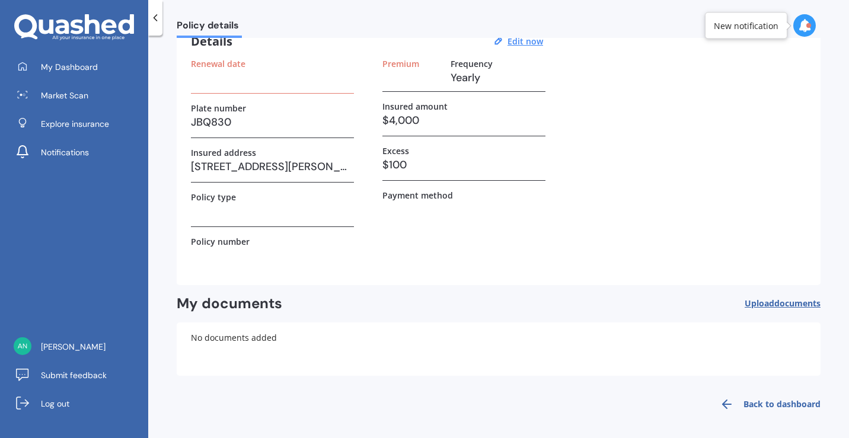
scroll to position [61, 0]
click at [243, 217] on h3 at bounding box center [272, 210] width 163 height 18
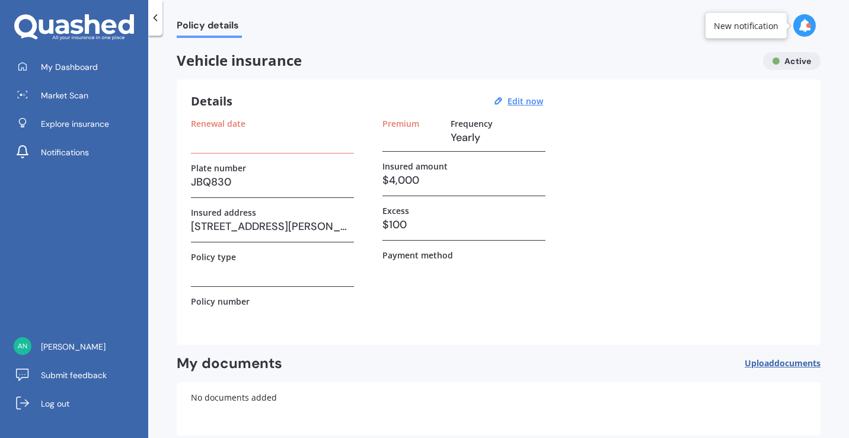
click at [153, 13] on icon at bounding box center [155, 18] width 12 height 12
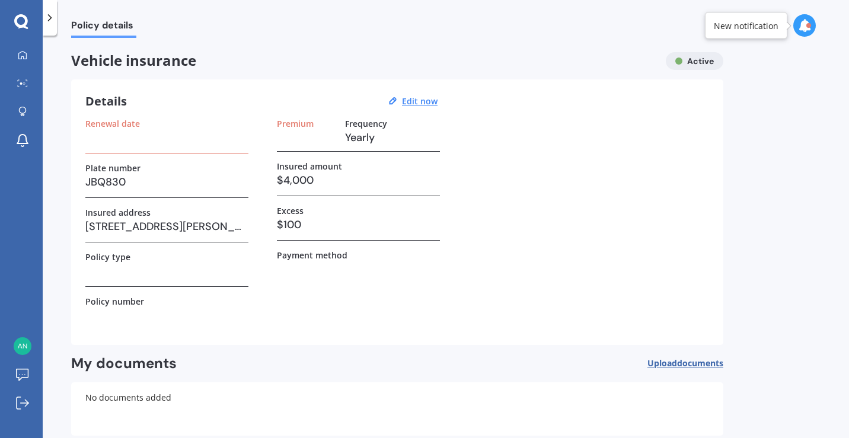
click at [50, 21] on icon at bounding box center [50, 18] width 12 height 12
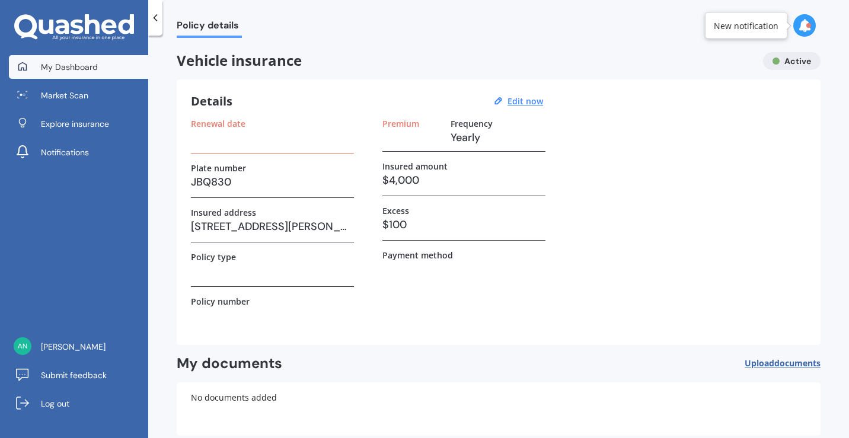
click at [68, 76] on link "My Dashboard" at bounding box center [78, 67] width 139 height 24
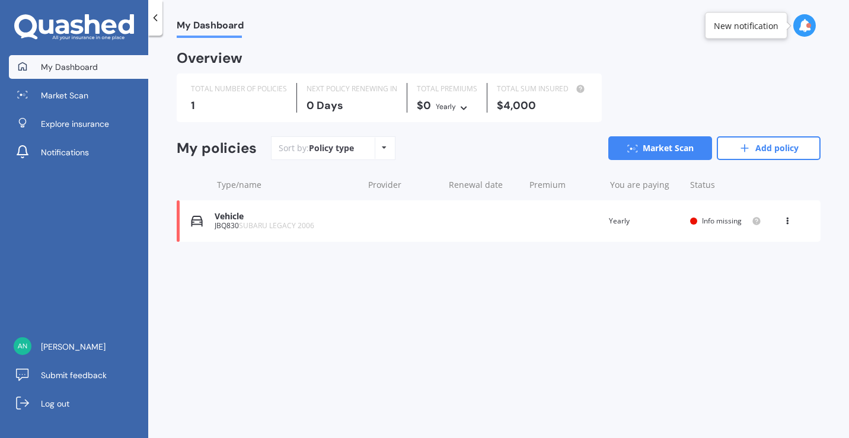
click at [269, 212] on div "Vehicle" at bounding box center [286, 217] width 143 height 10
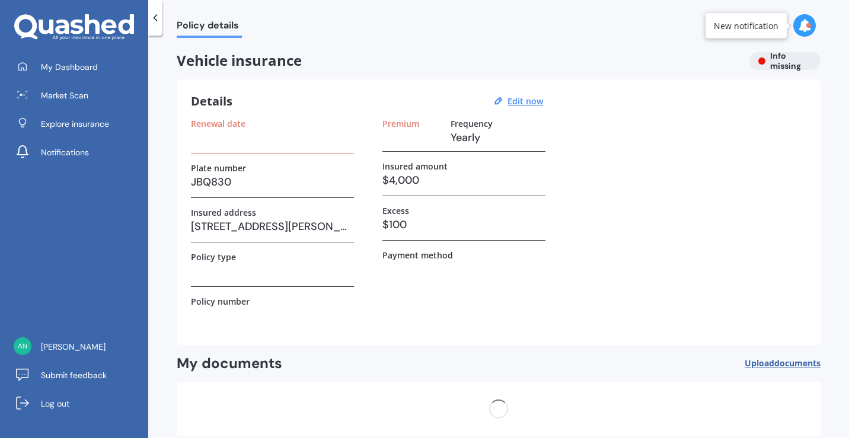
scroll to position [61, 0]
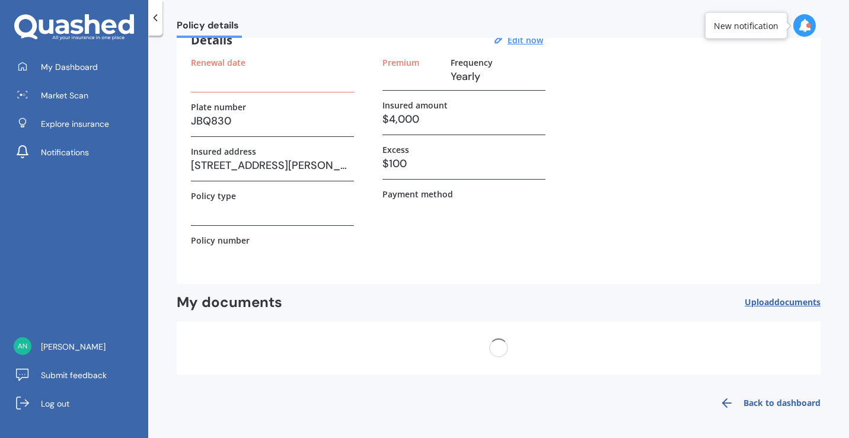
click at [600, 359] on div at bounding box center [499, 347] width 644 height 53
